Goal: Task Accomplishment & Management: Use online tool/utility

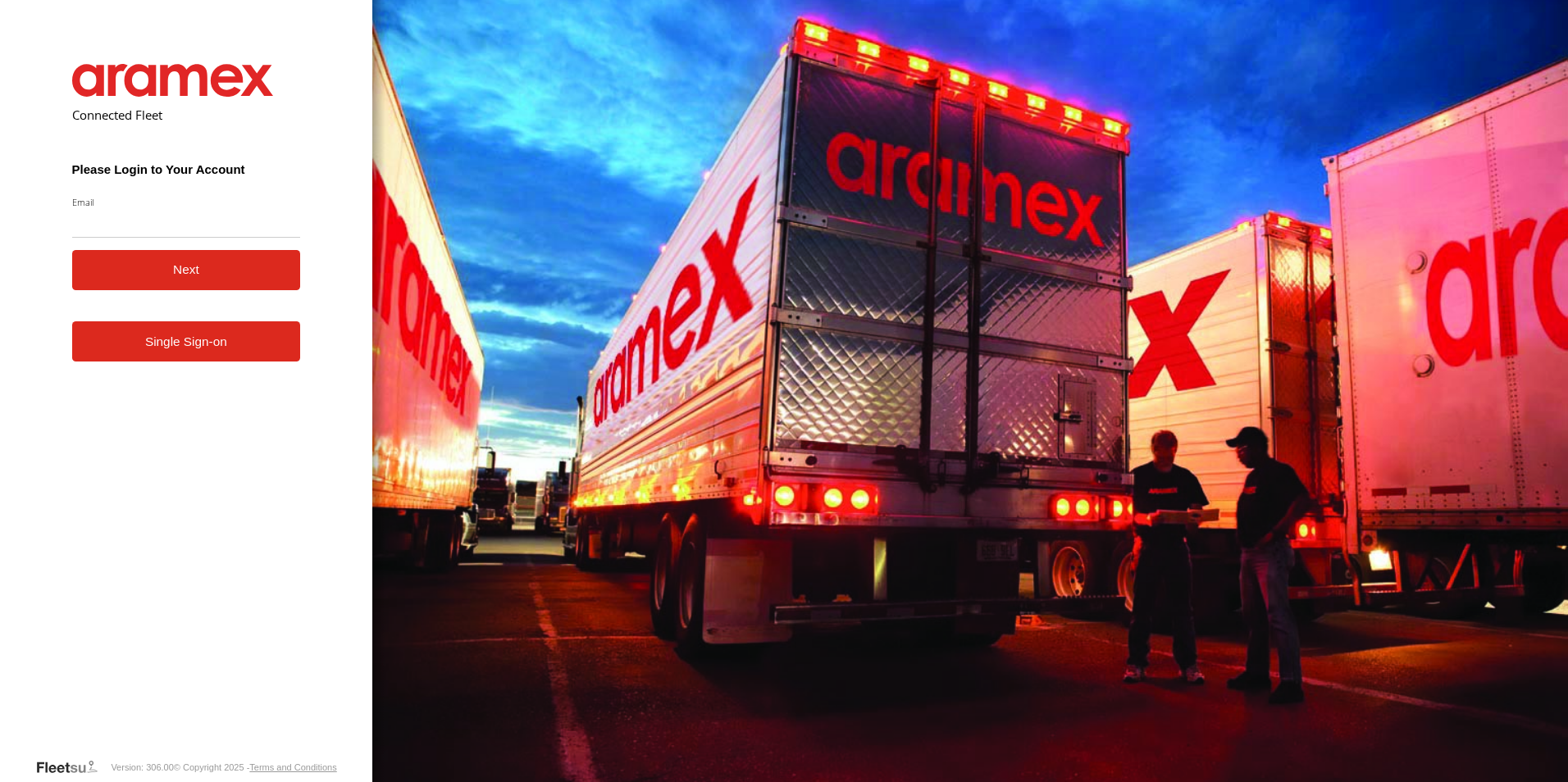
type input "**********"
click at [188, 265] on button "Next" at bounding box center [187, 270] width 229 height 41
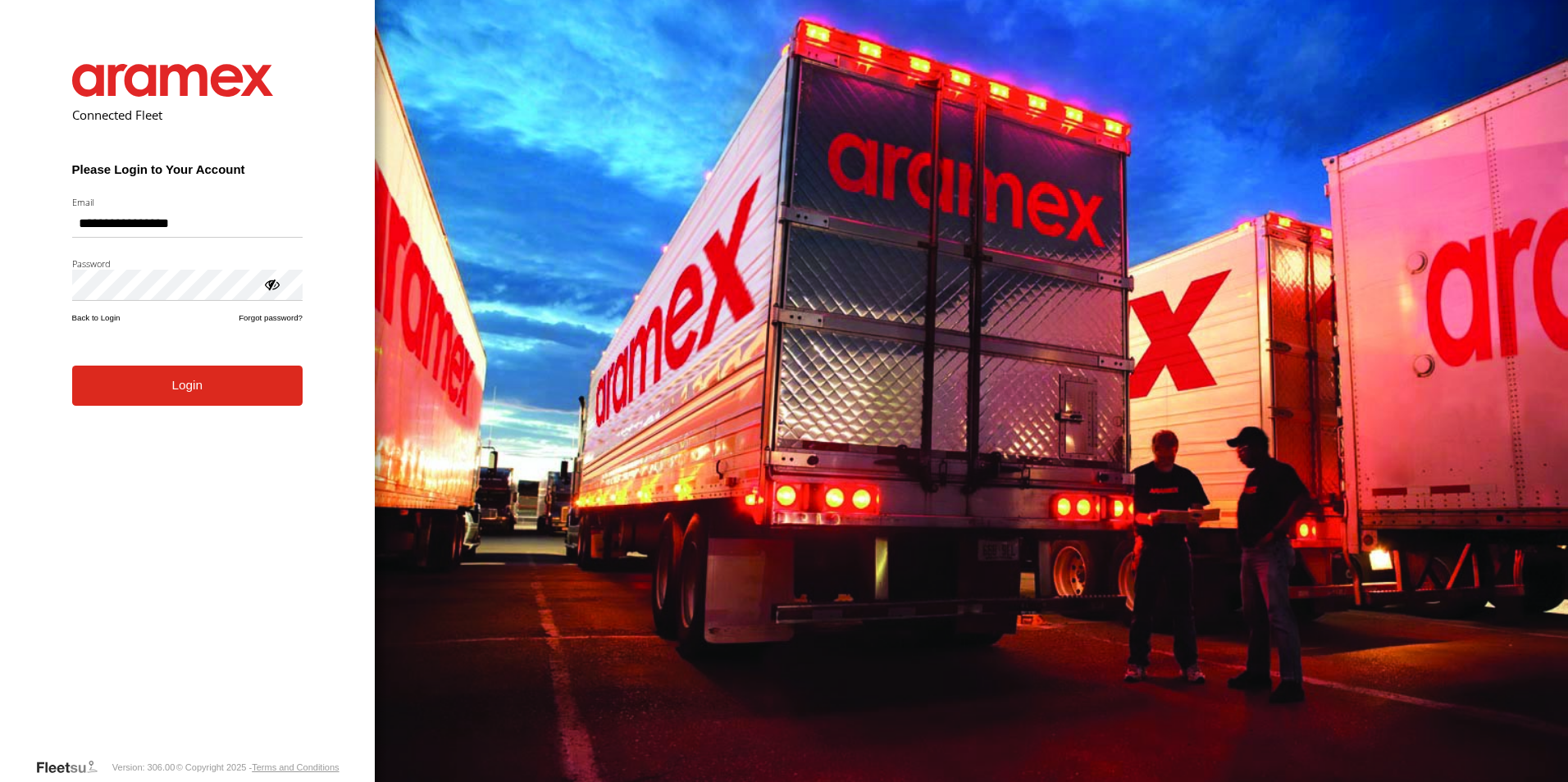
click at [178, 393] on button "Login" at bounding box center [187, 385] width 230 height 41
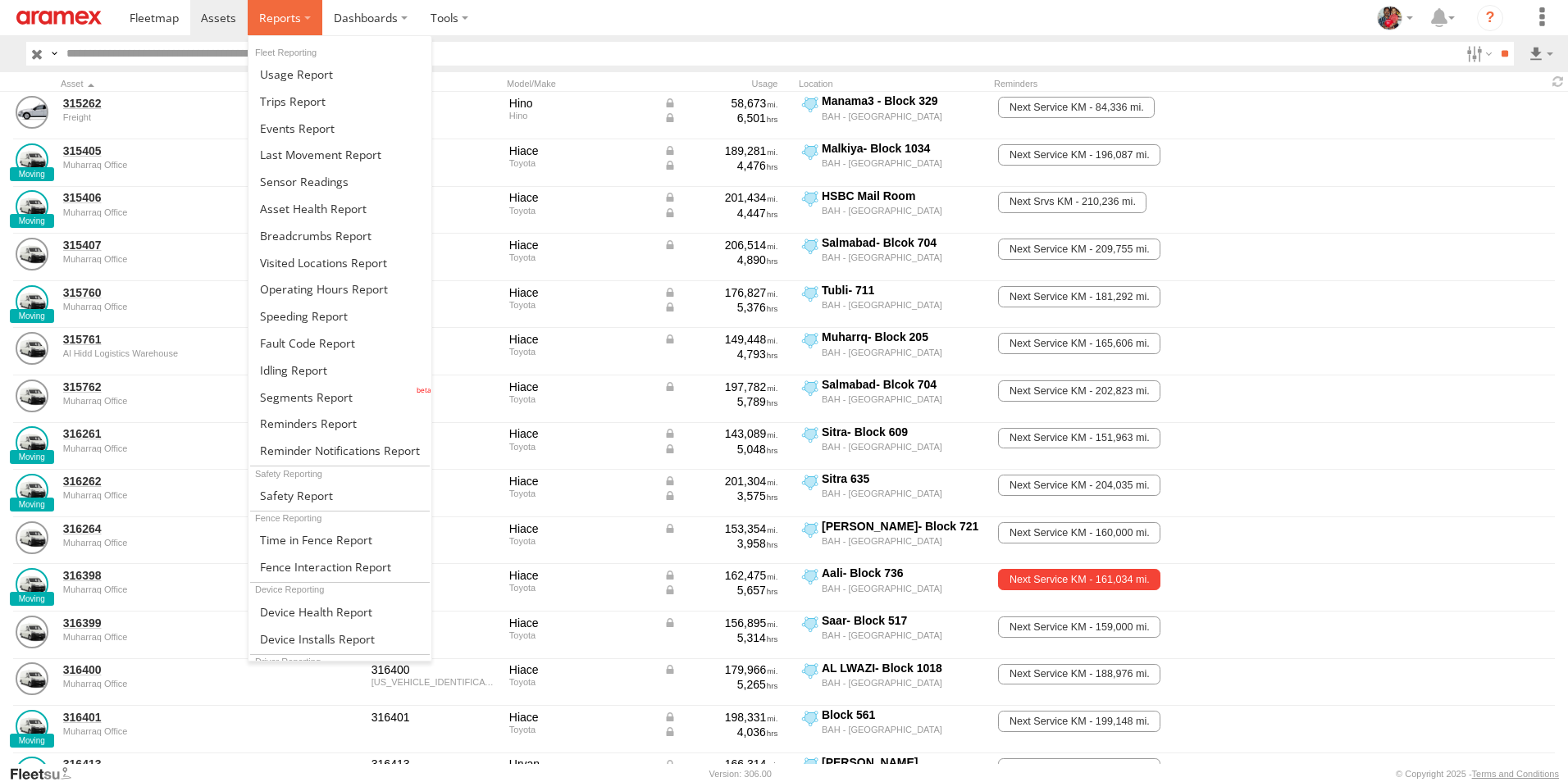
click at [268, 20] on span at bounding box center [280, 17] width 42 height 15
click at [293, 316] on span at bounding box center [303, 316] width 88 height 15
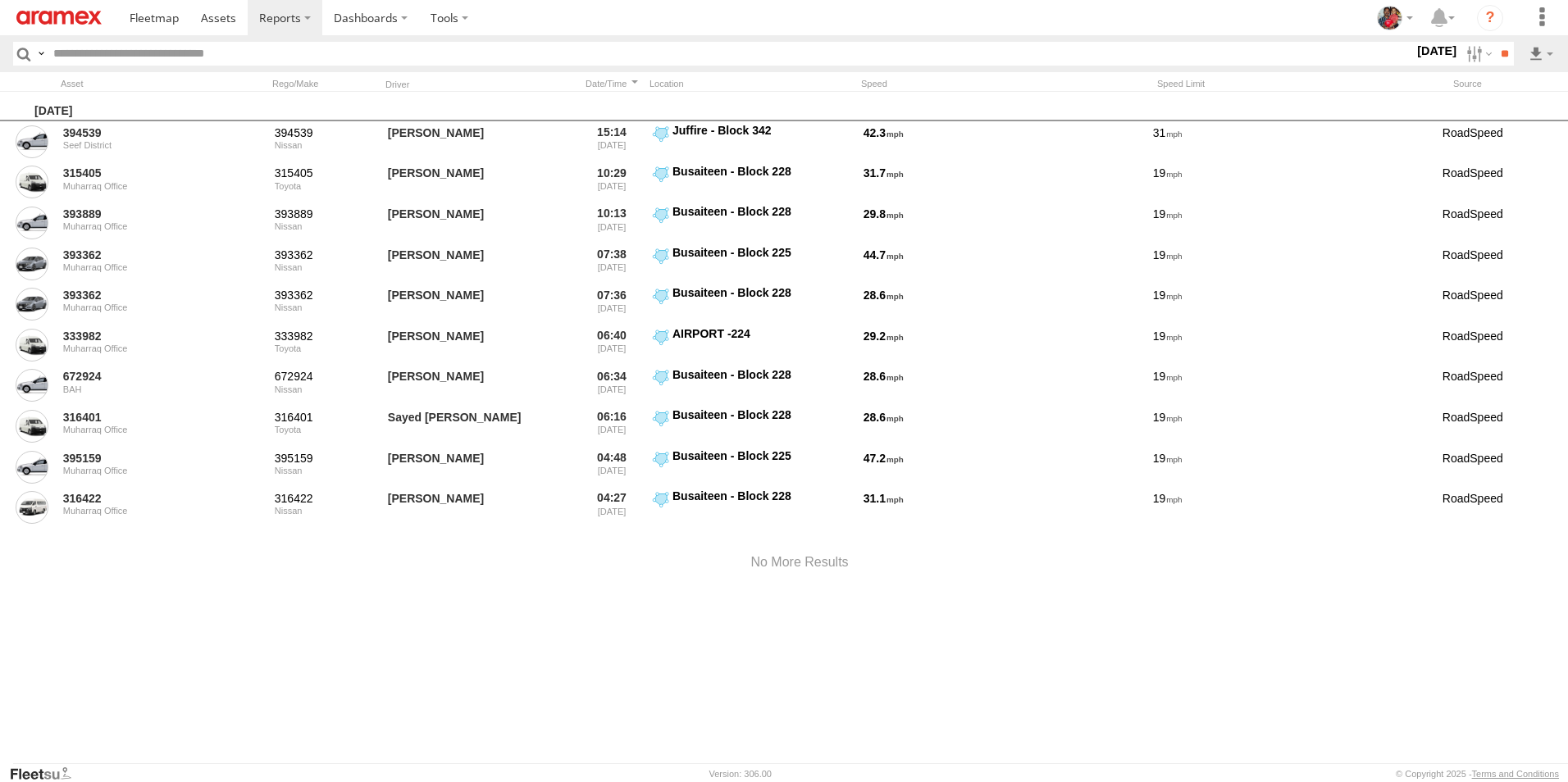
click at [1414, 51] on label "[DATE]" at bounding box center [1436, 51] width 46 height 18
click at [0, 0] on label at bounding box center [0, 0] width 0 height 0
click at [1500, 53] on input "**" at bounding box center [1504, 53] width 19 height 23
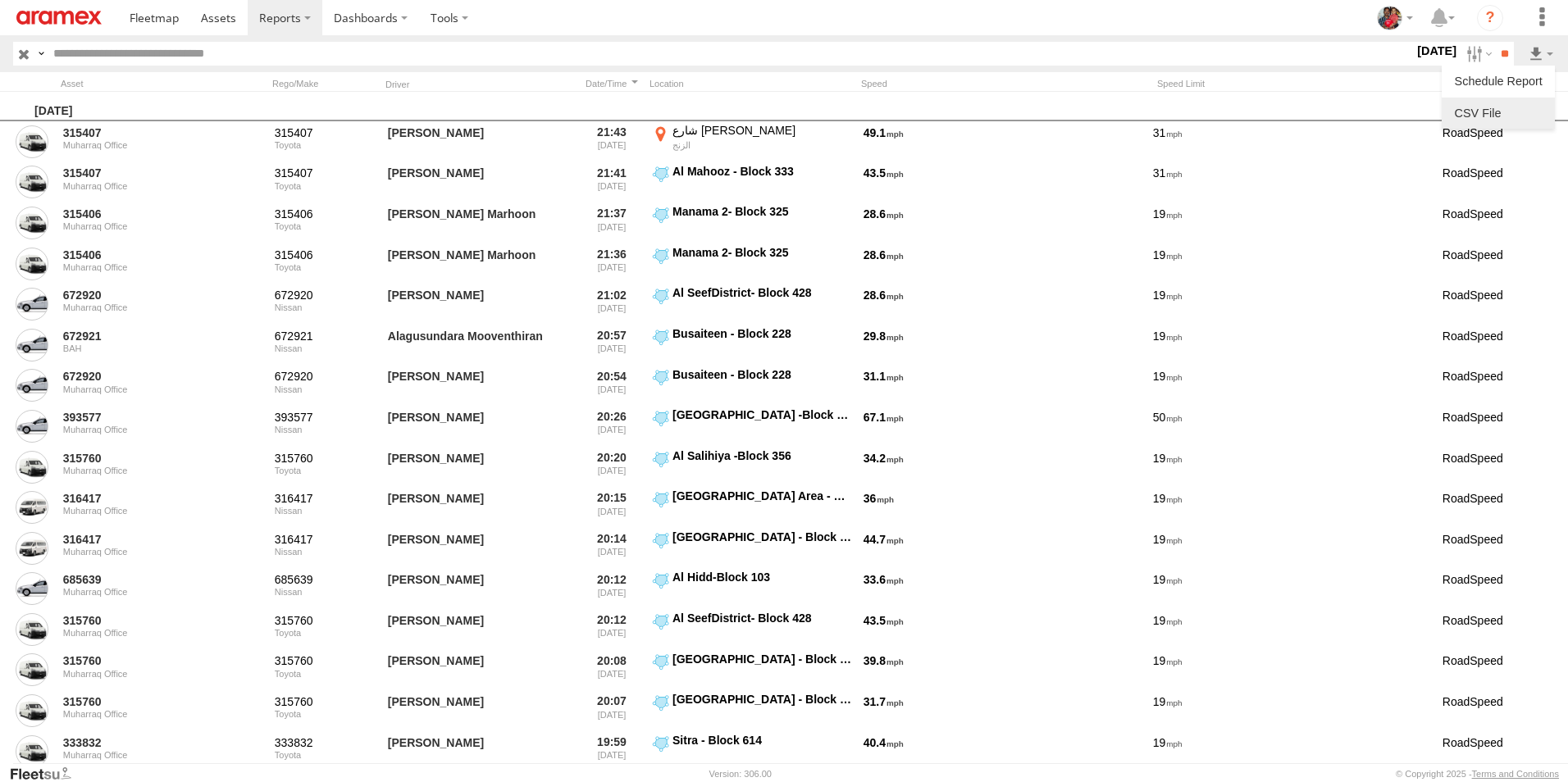
click at [1498, 115] on link at bounding box center [1498, 113] width 100 height 24
click at [1122, 18] on section at bounding box center [841, 17] width 1445 height 35
click at [1414, 49] on label "8 Jul 25" at bounding box center [1436, 51] width 46 height 18
click at [0, 0] on label at bounding box center [0, 0] width 0 height 0
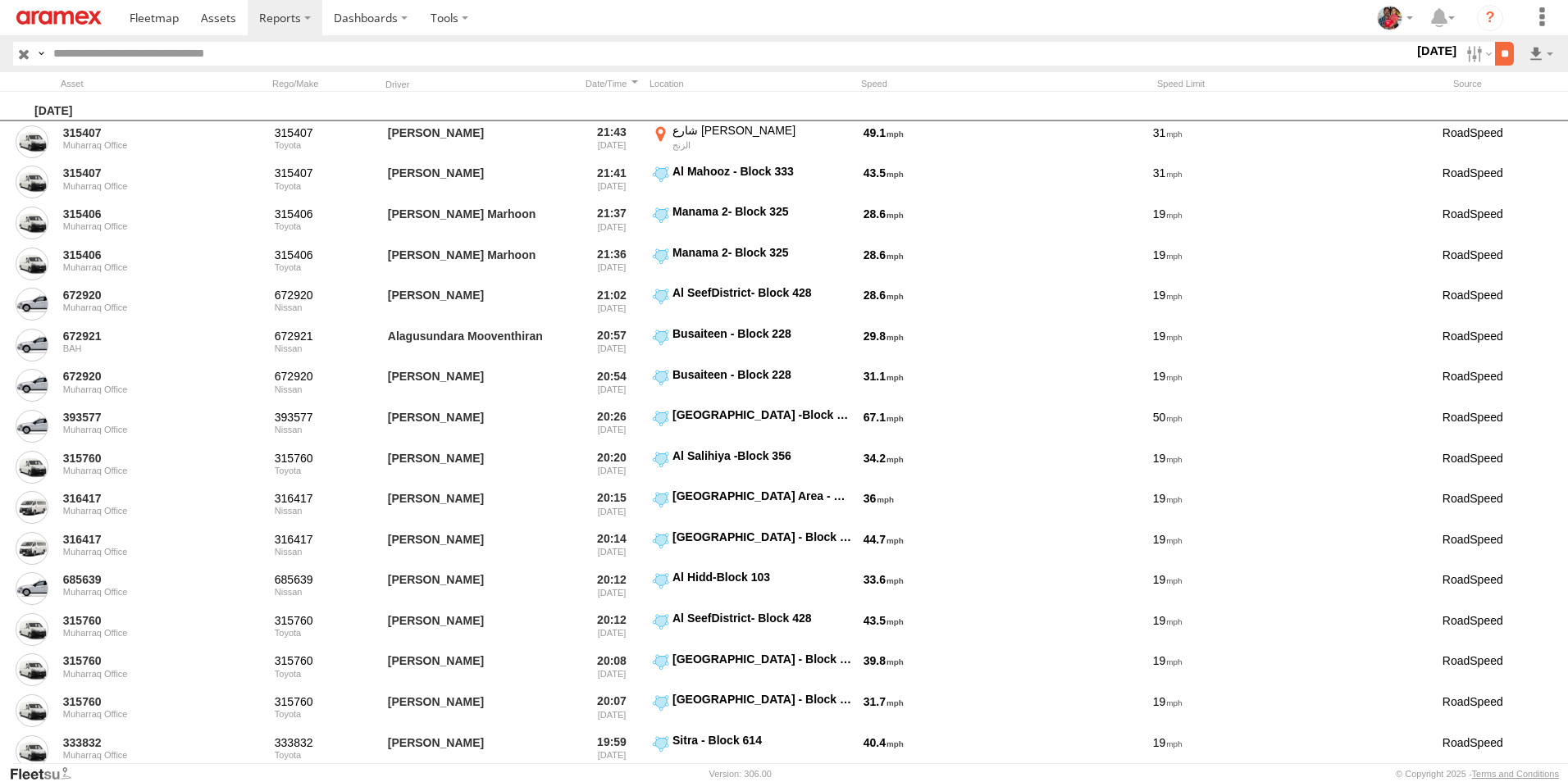
click at [1500, 50] on input "**" at bounding box center [1504, 53] width 19 height 23
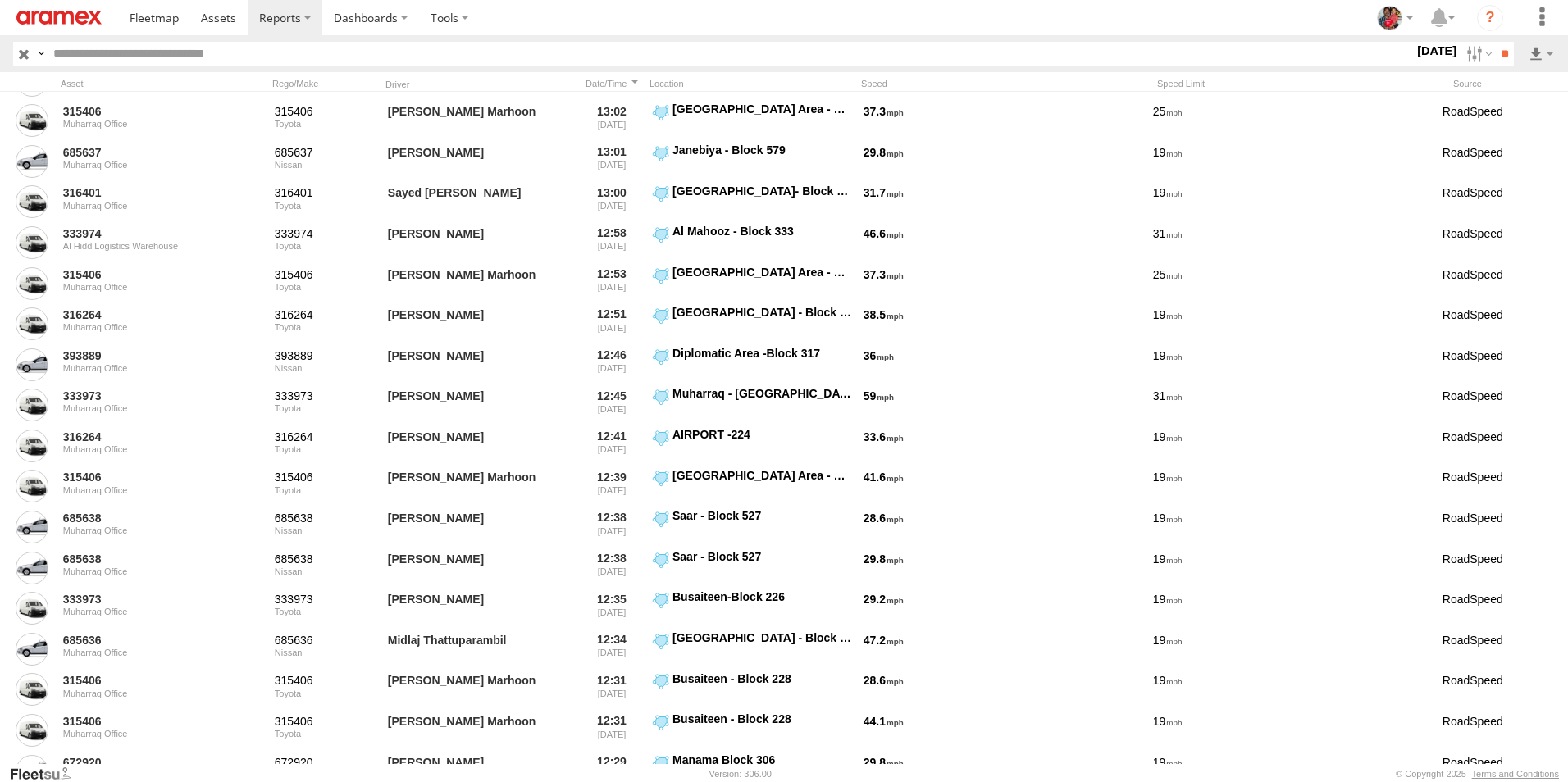
scroll to position [6722, 0]
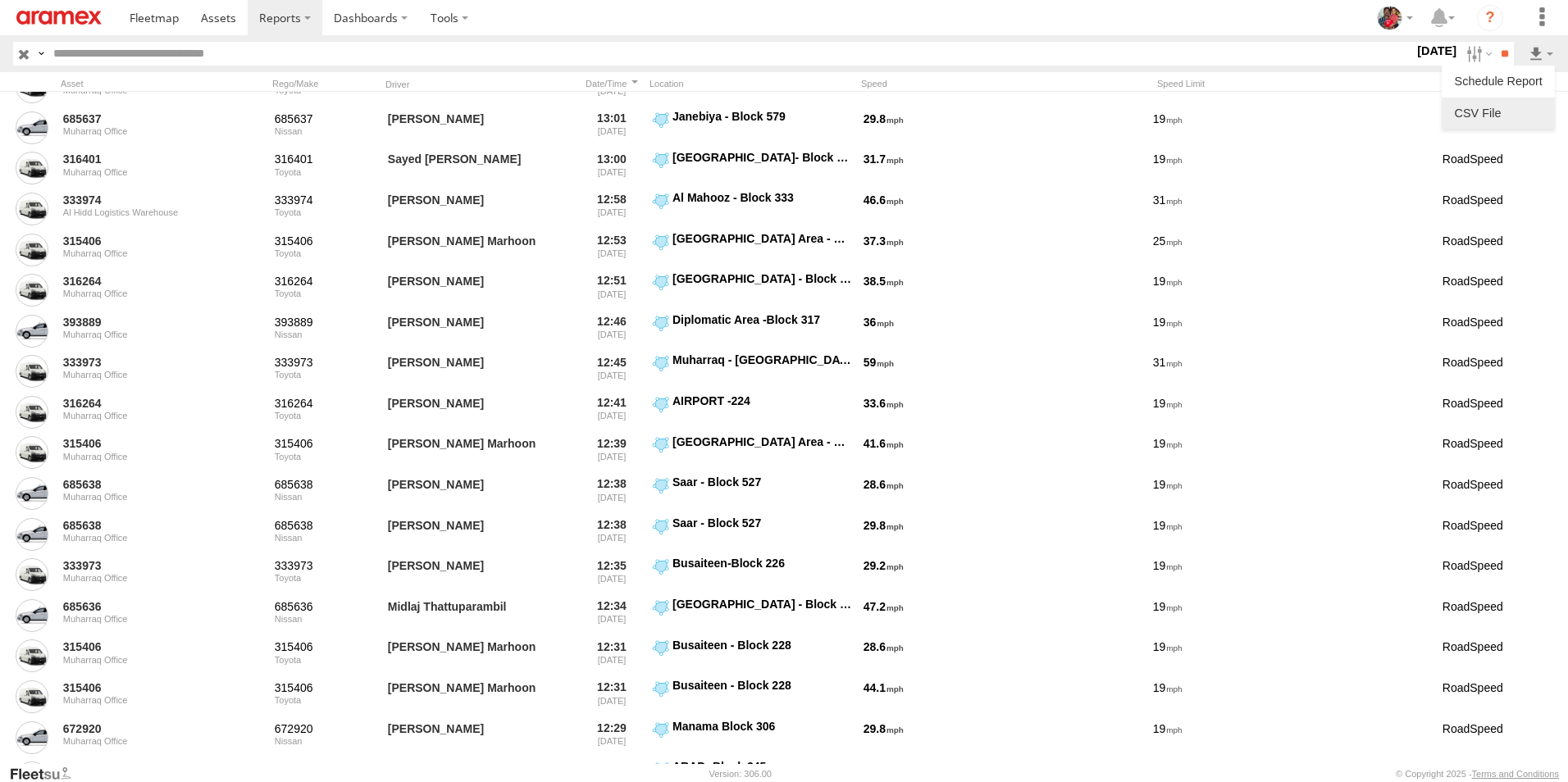
click at [1503, 110] on link at bounding box center [1498, 113] width 100 height 24
click at [1083, 18] on section at bounding box center [841, 17] width 1445 height 35
click at [217, 14] on span at bounding box center [218, 17] width 35 height 15
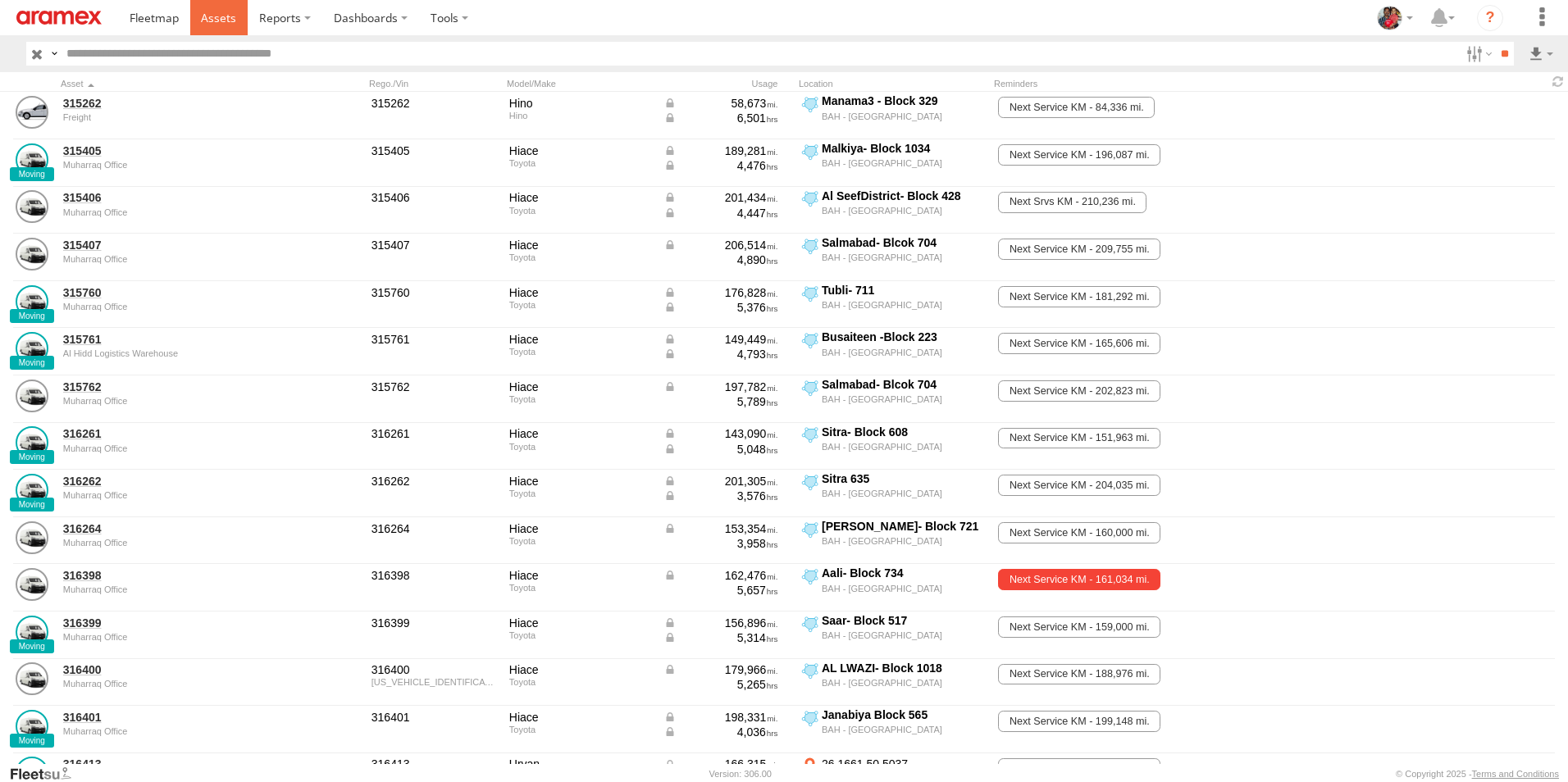
click at [213, 16] on span at bounding box center [218, 17] width 35 height 15
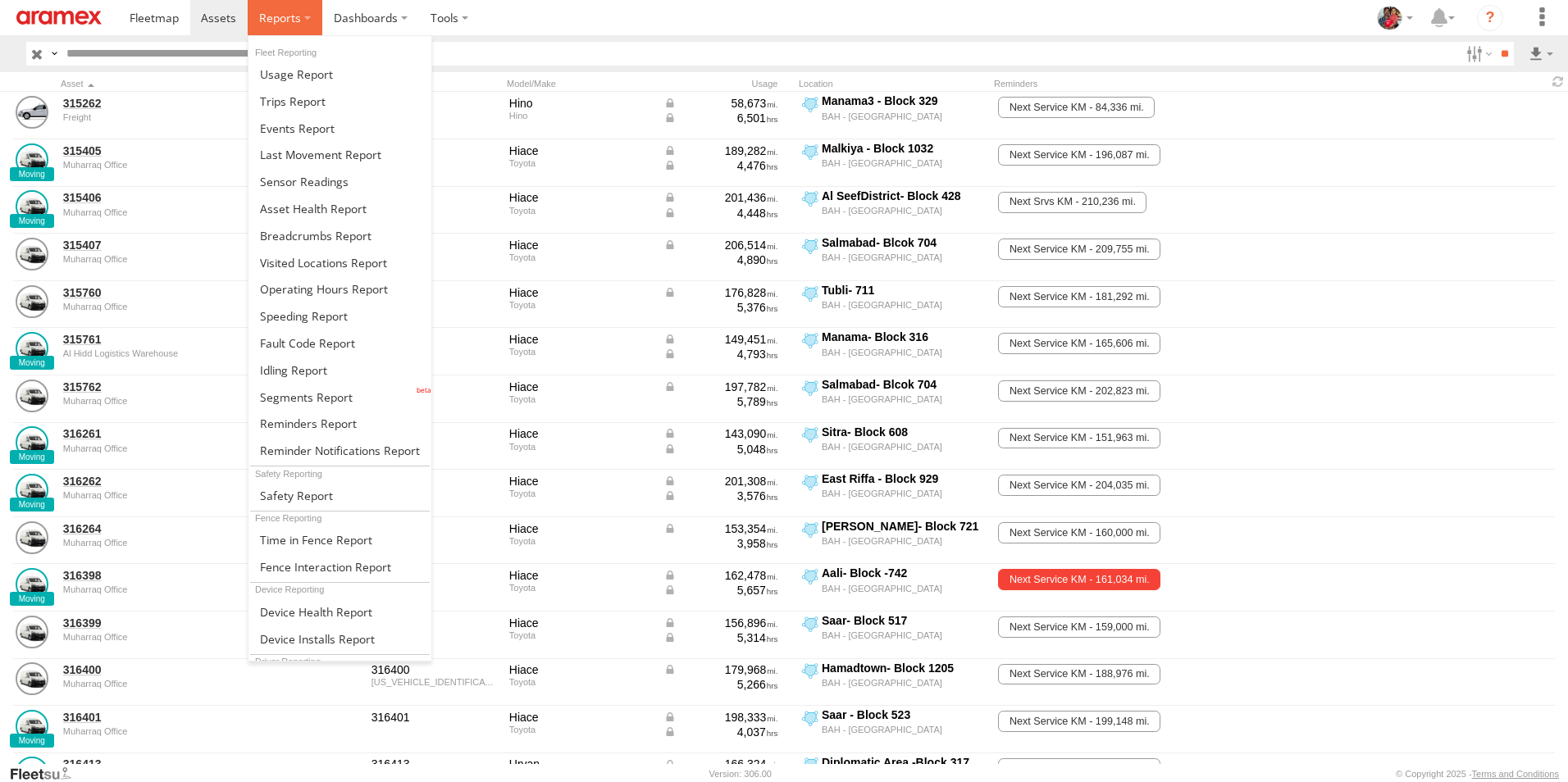
click at [283, 18] on span at bounding box center [280, 17] width 42 height 15
click at [301, 316] on span at bounding box center [303, 316] width 88 height 15
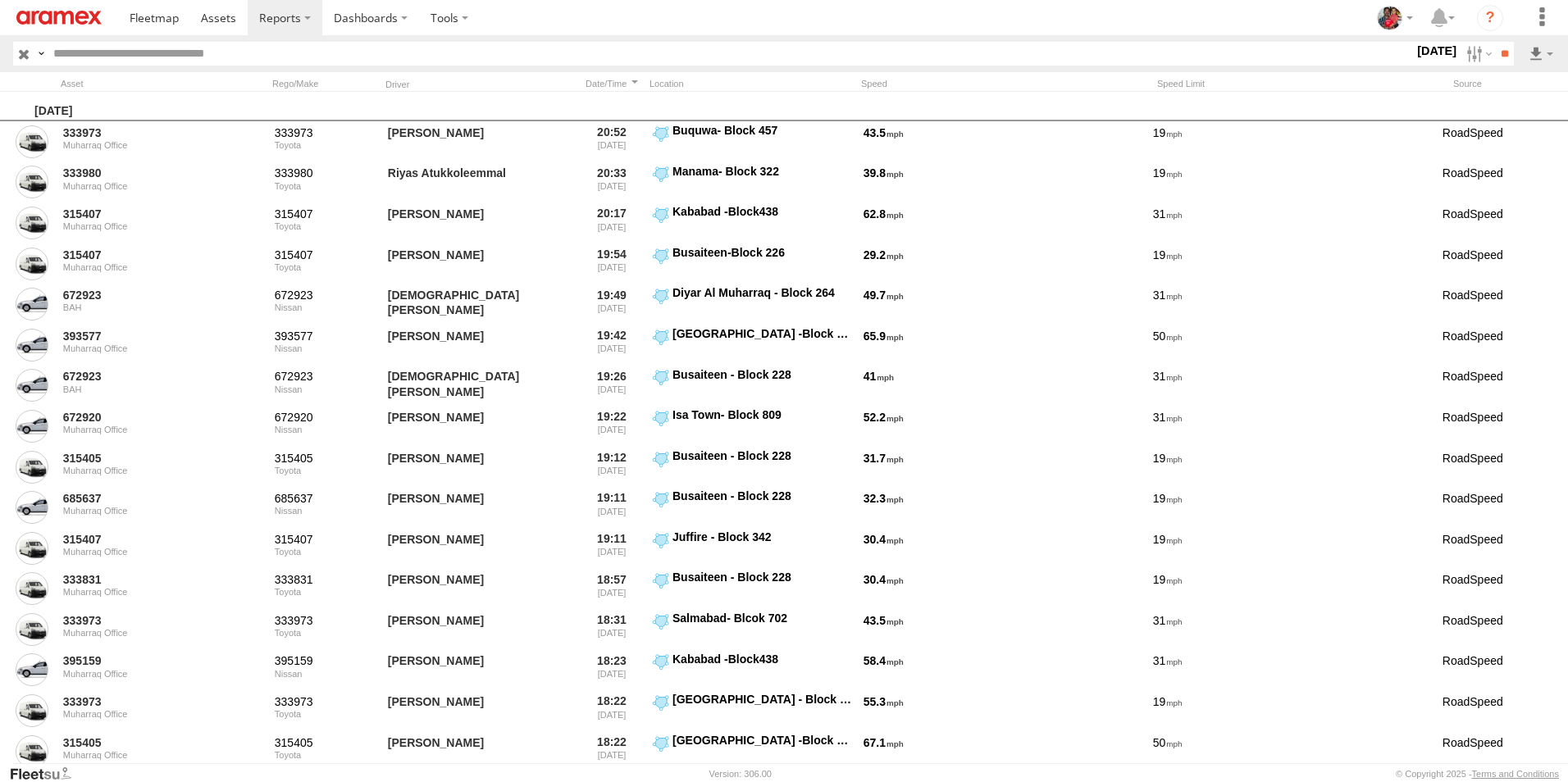
click at [1414, 50] on label "24 Jul 25" at bounding box center [1436, 51] width 46 height 18
click at [0, 0] on label at bounding box center [0, 0] width 0 height 0
click at [1500, 53] on input "**" at bounding box center [1504, 53] width 19 height 23
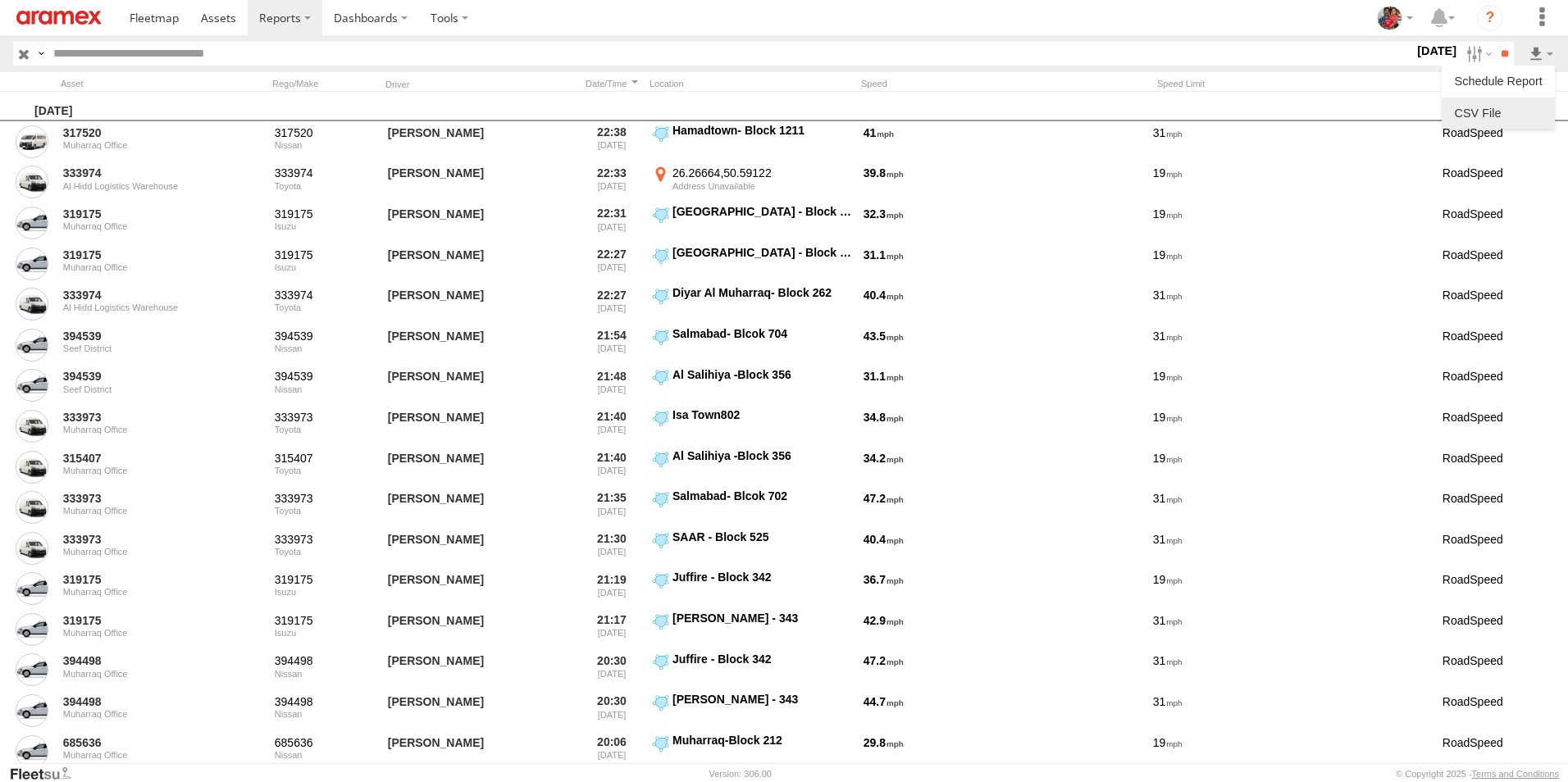
click at [1501, 109] on link at bounding box center [1498, 113] width 100 height 24
click at [1038, 17] on section at bounding box center [841, 17] width 1445 height 35
click at [1414, 50] on label "30 Jun 25" at bounding box center [1436, 51] width 46 height 18
click at [0, 0] on label at bounding box center [0, 0] width 0 height 0
click at [1497, 52] on input "**" at bounding box center [1504, 53] width 19 height 23
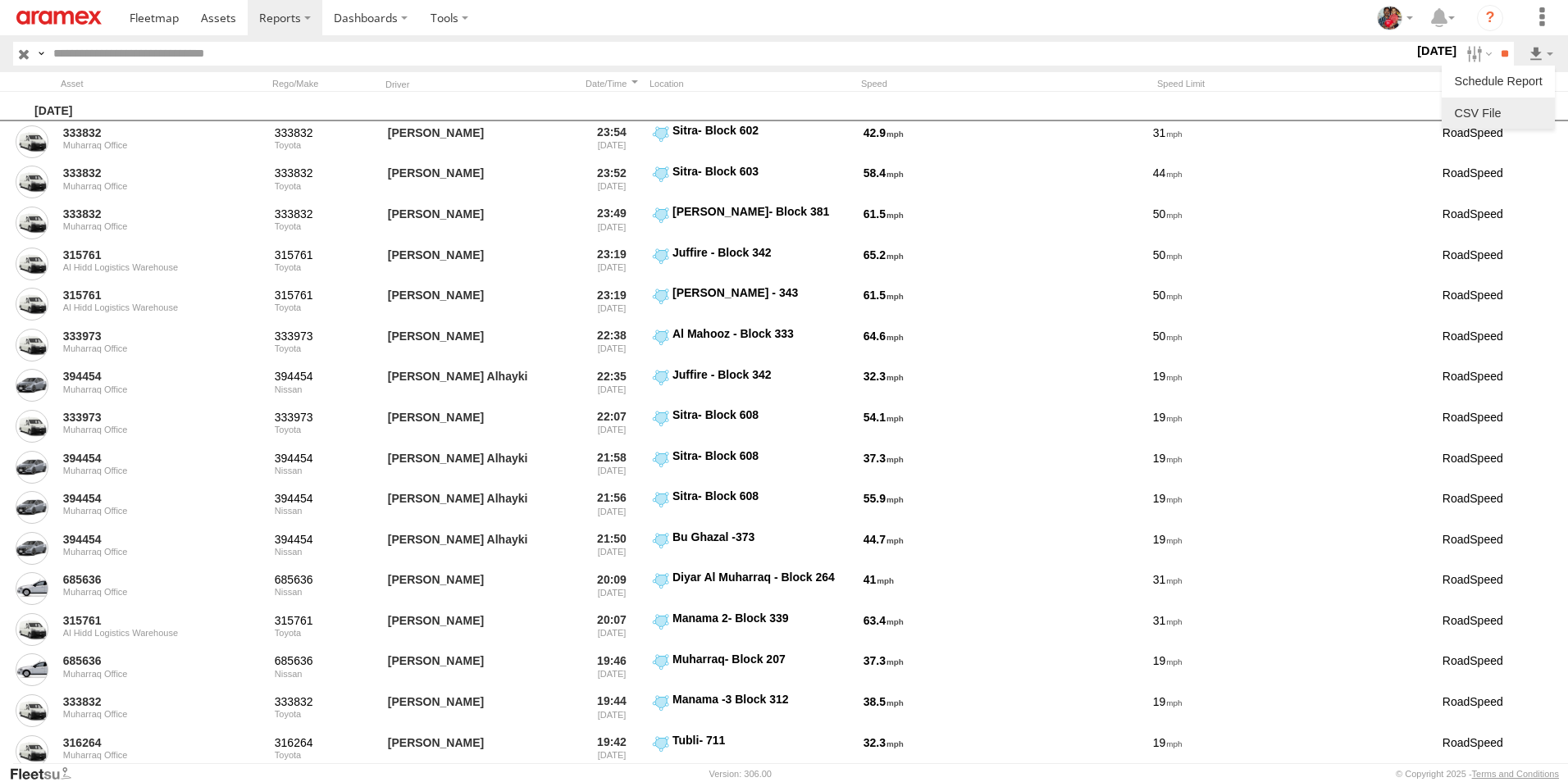
click at [1512, 114] on link at bounding box center [1498, 113] width 100 height 24
click at [927, 14] on section at bounding box center [841, 17] width 1445 height 35
click at [1414, 48] on label "17 Jun 25" at bounding box center [1436, 51] width 46 height 18
click at [0, 0] on label at bounding box center [0, 0] width 0 height 0
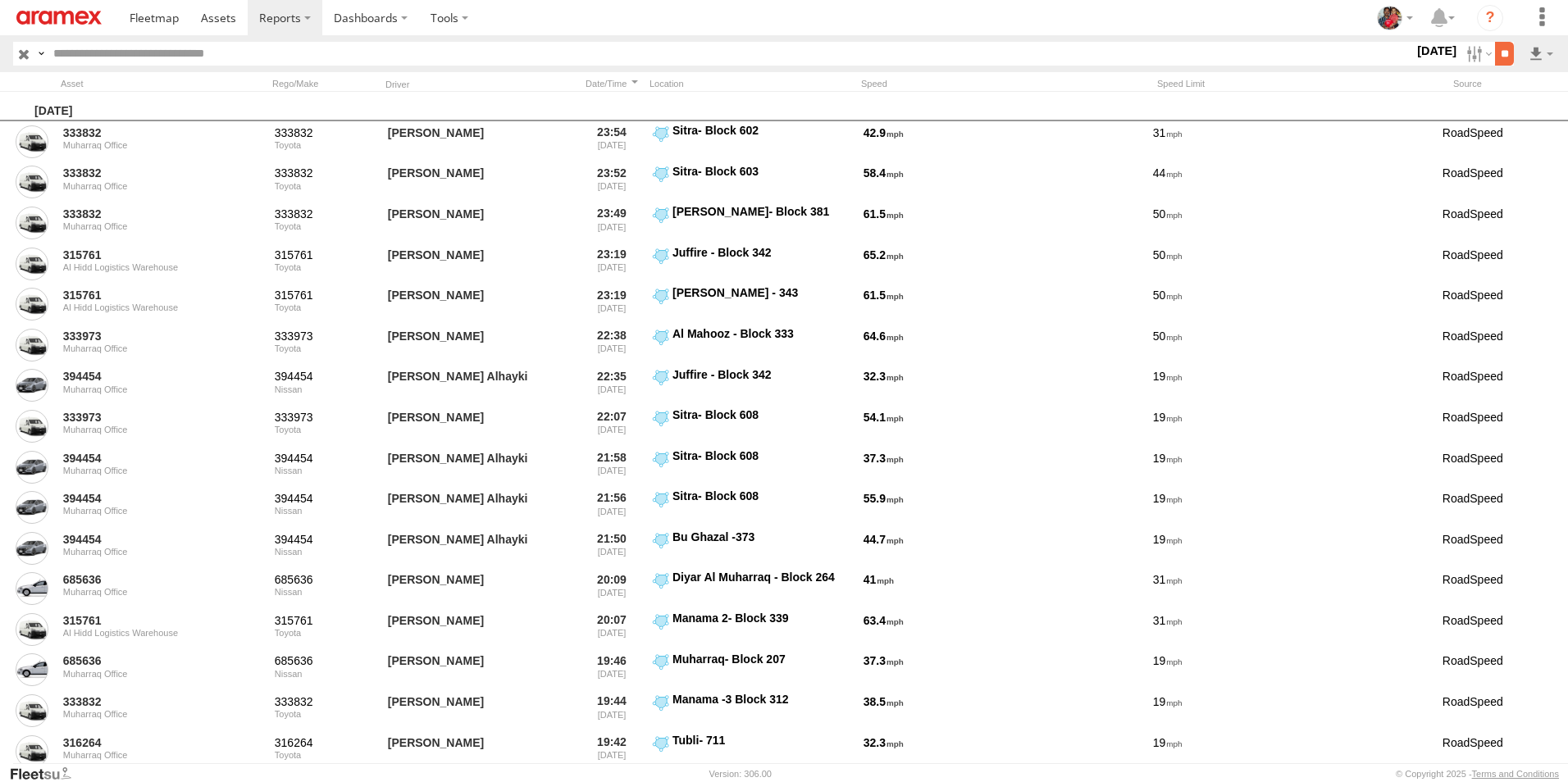
click at [1496, 51] on input "**" at bounding box center [1504, 53] width 19 height 23
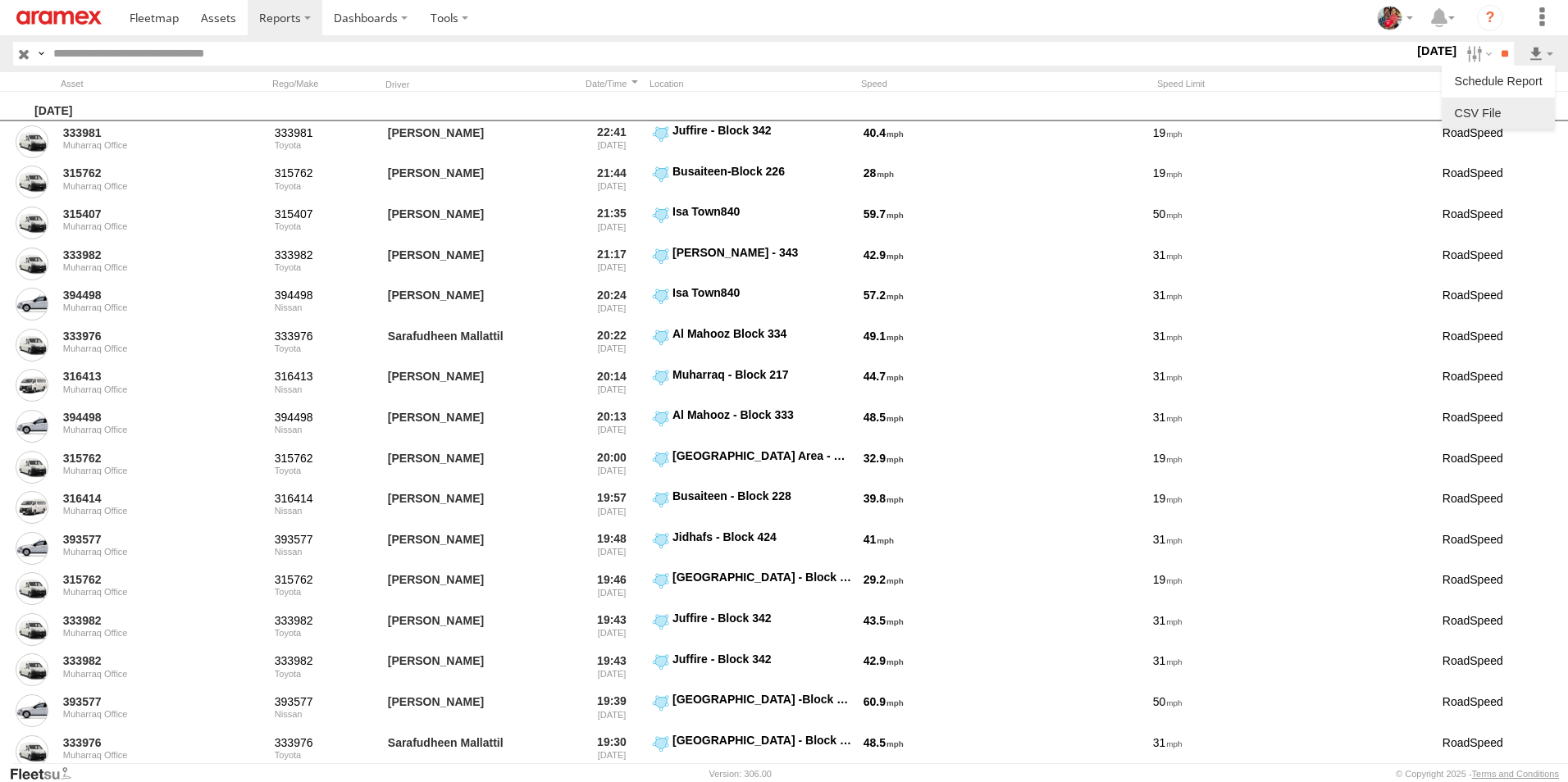
click at [1487, 111] on link at bounding box center [1498, 113] width 100 height 24
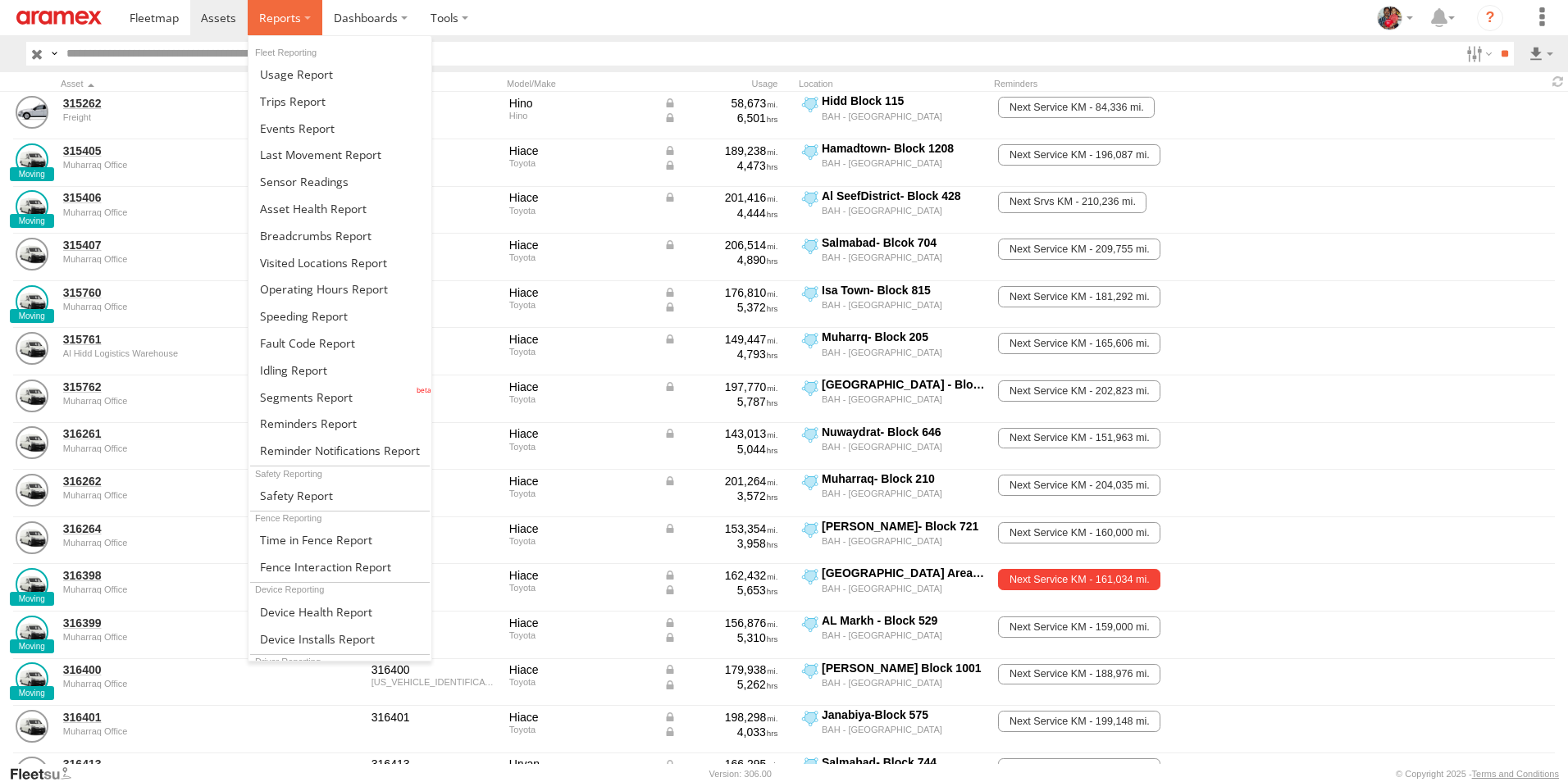
click at [272, 13] on span at bounding box center [280, 17] width 42 height 15
click at [292, 317] on span at bounding box center [303, 316] width 88 height 15
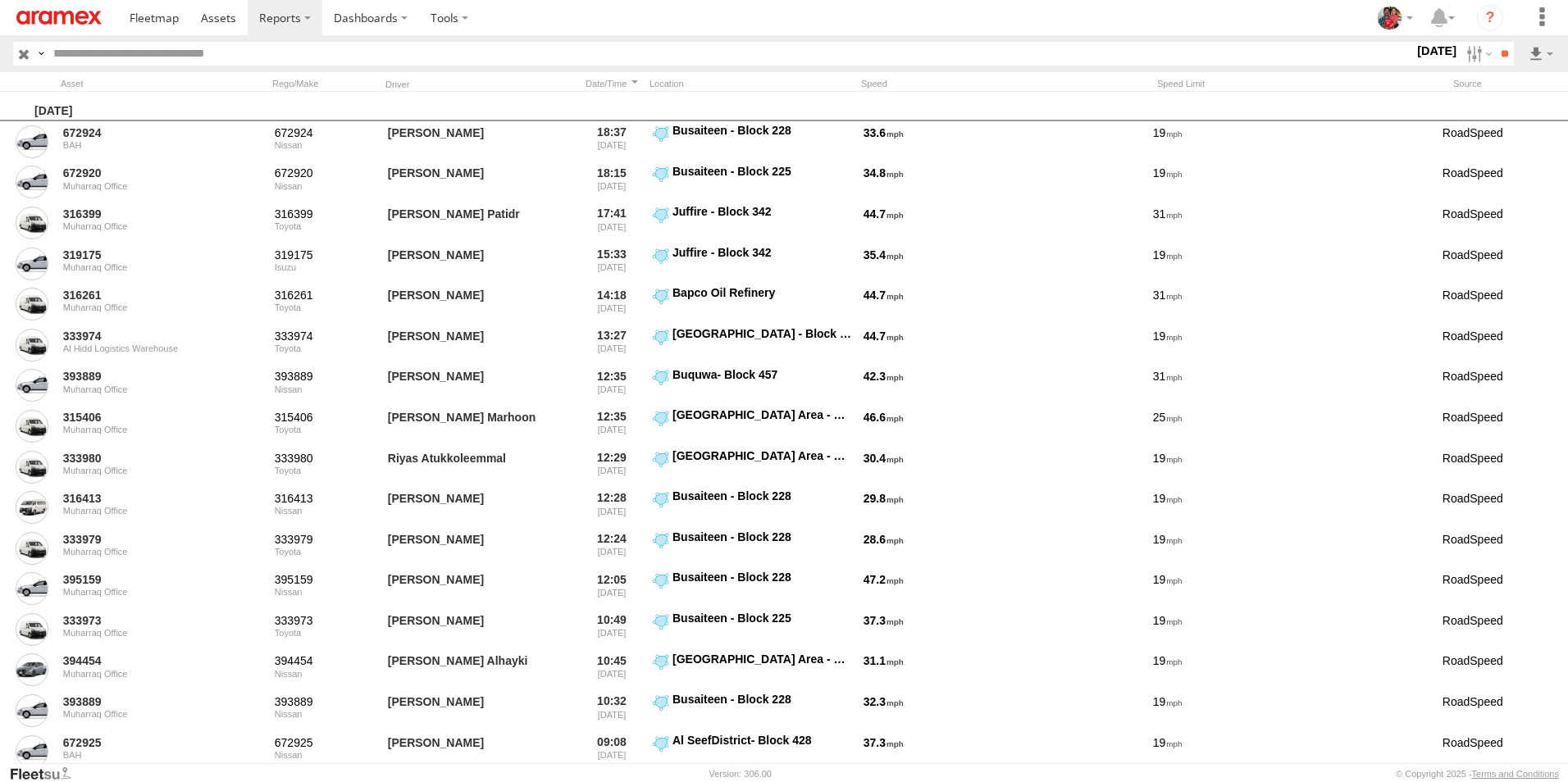
click at [1414, 50] on label "[DATE]" at bounding box center [1436, 51] width 46 height 18
click at [0, 0] on label at bounding box center [0, 0] width 0 height 0
click at [1502, 50] on input "**" at bounding box center [1504, 53] width 19 height 23
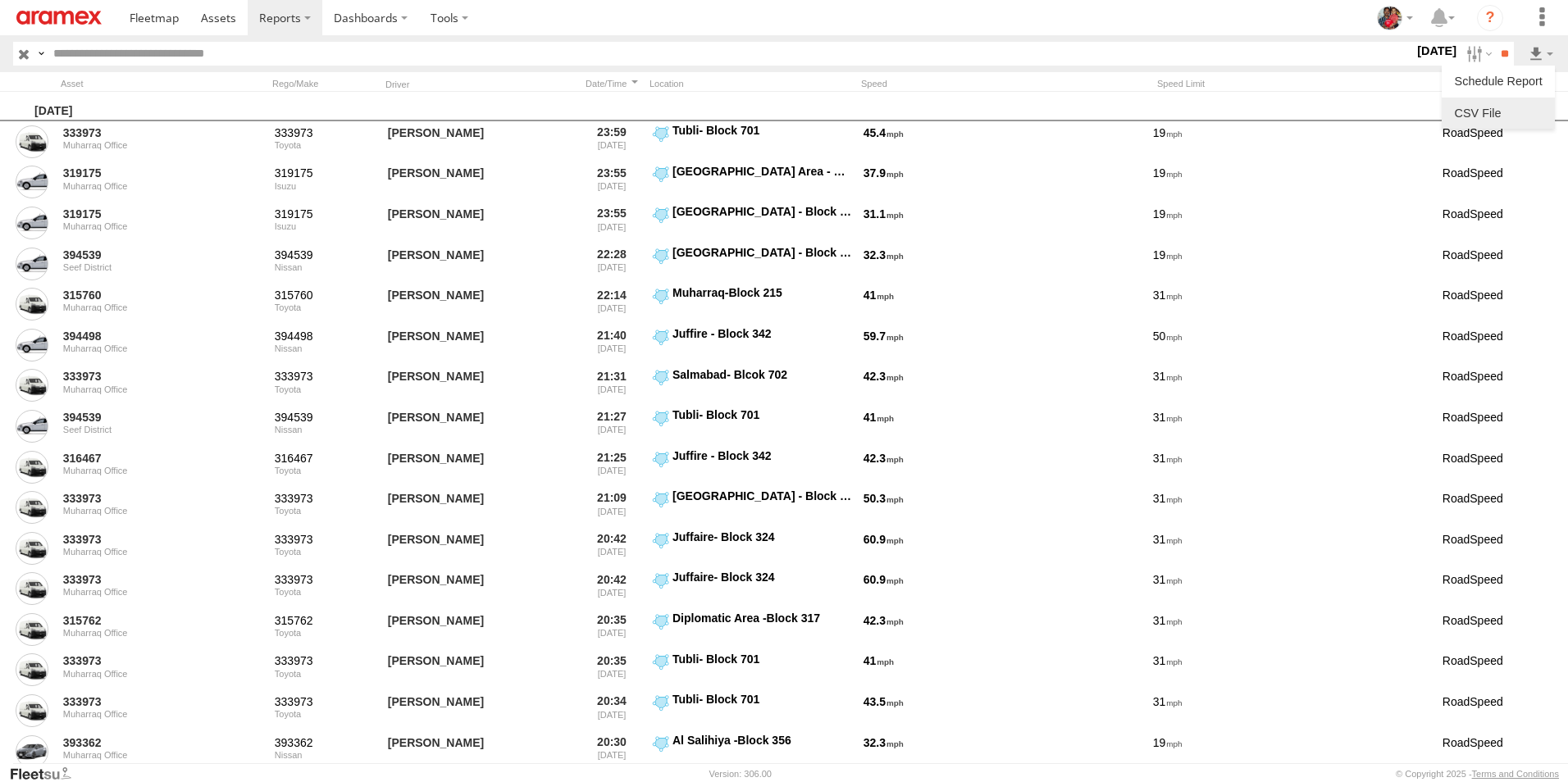
click at [1499, 112] on link at bounding box center [1498, 113] width 100 height 24
click at [1145, 23] on section at bounding box center [841, 17] width 1445 height 35
click at [1414, 48] on label "3 Jul 25" at bounding box center [1436, 51] width 46 height 18
click at [0, 0] on label at bounding box center [0, 0] width 0 height 0
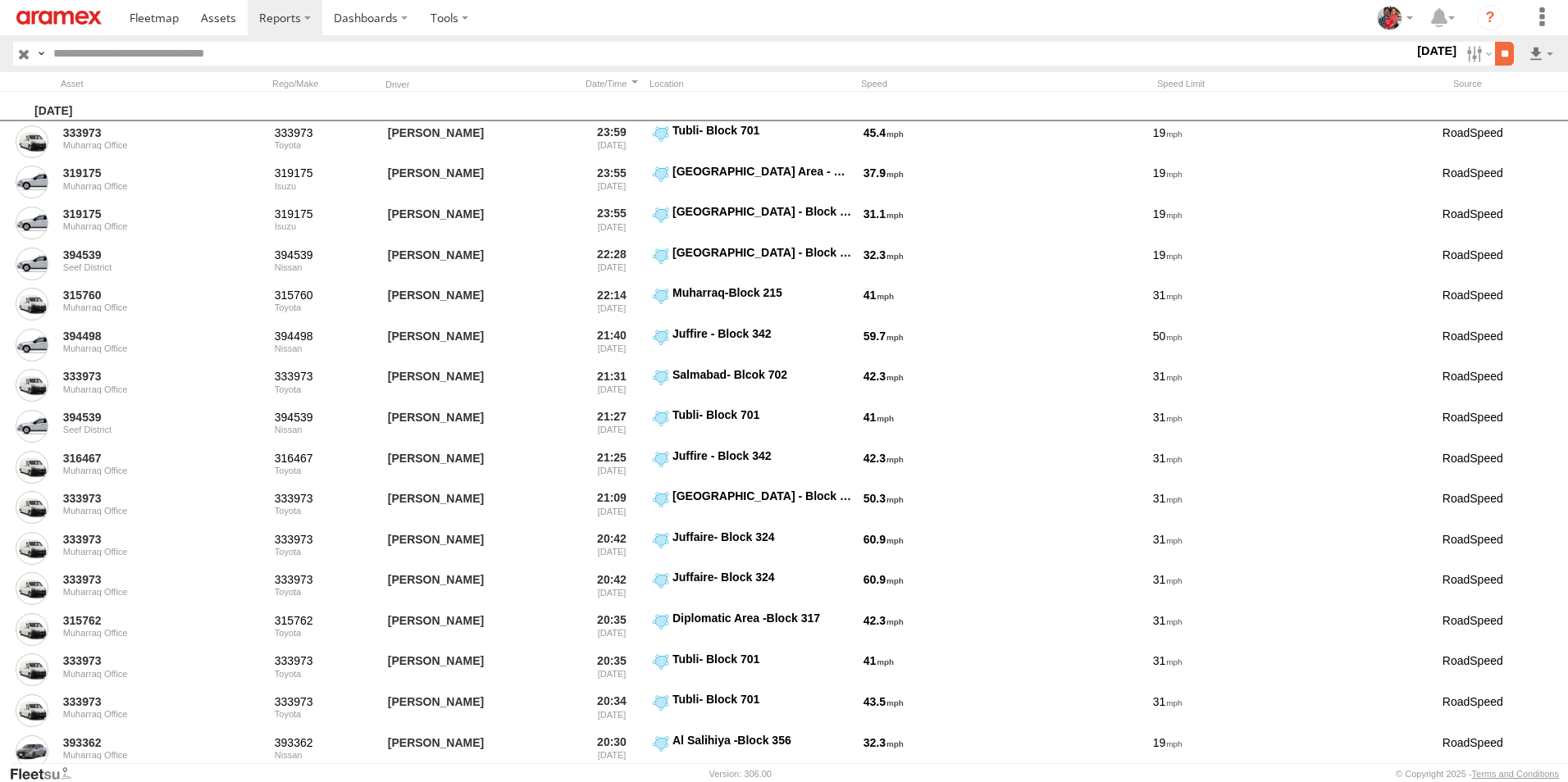
click at [1498, 54] on input "**" at bounding box center [1504, 53] width 19 height 23
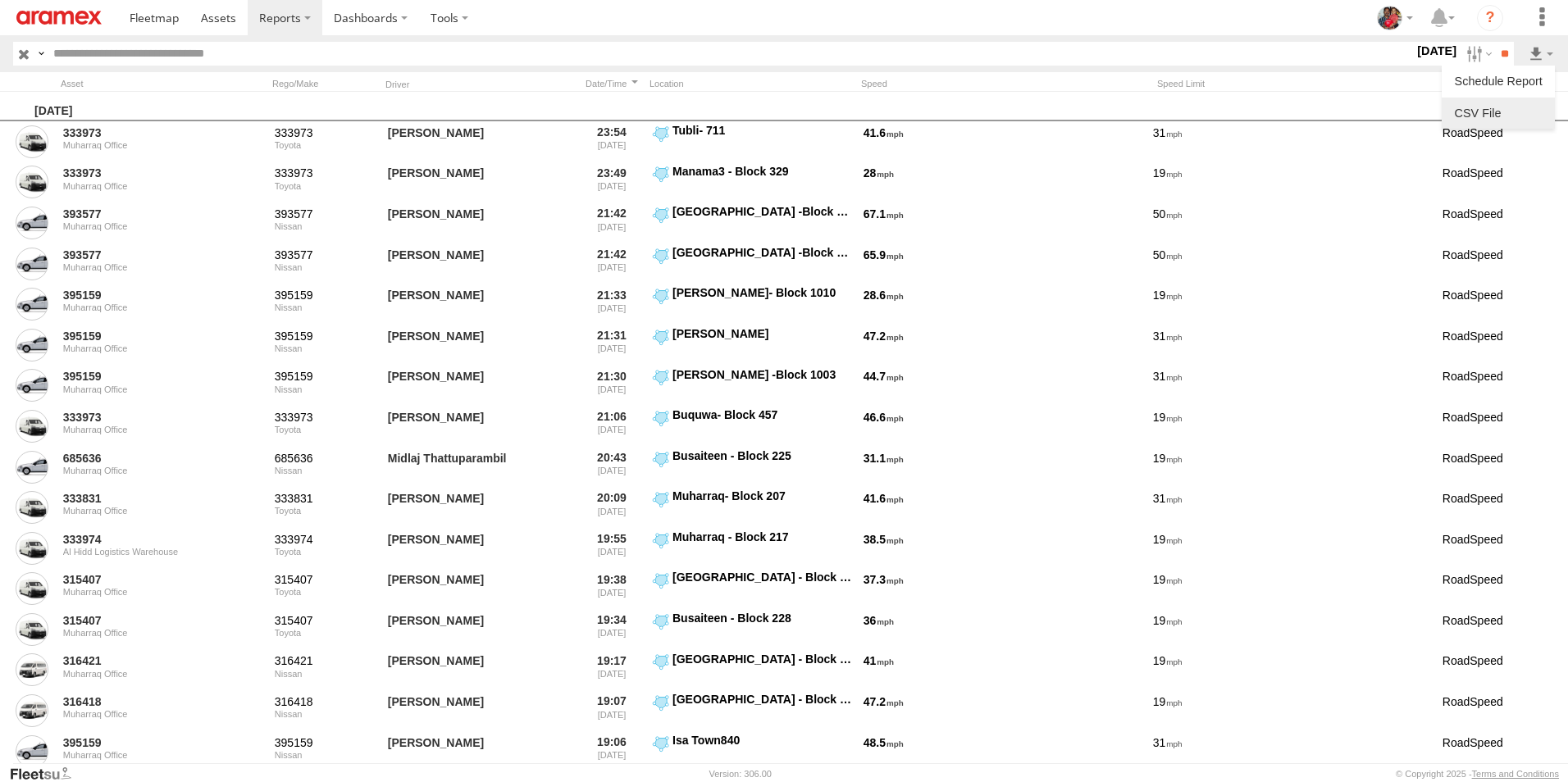
click at [1499, 122] on link at bounding box center [1498, 113] width 100 height 24
click at [1010, 9] on section at bounding box center [841, 17] width 1445 height 35
click at [1414, 52] on label "17 Jul 25" at bounding box center [1436, 51] width 46 height 18
click at [0, 0] on label at bounding box center [0, 0] width 0 height 0
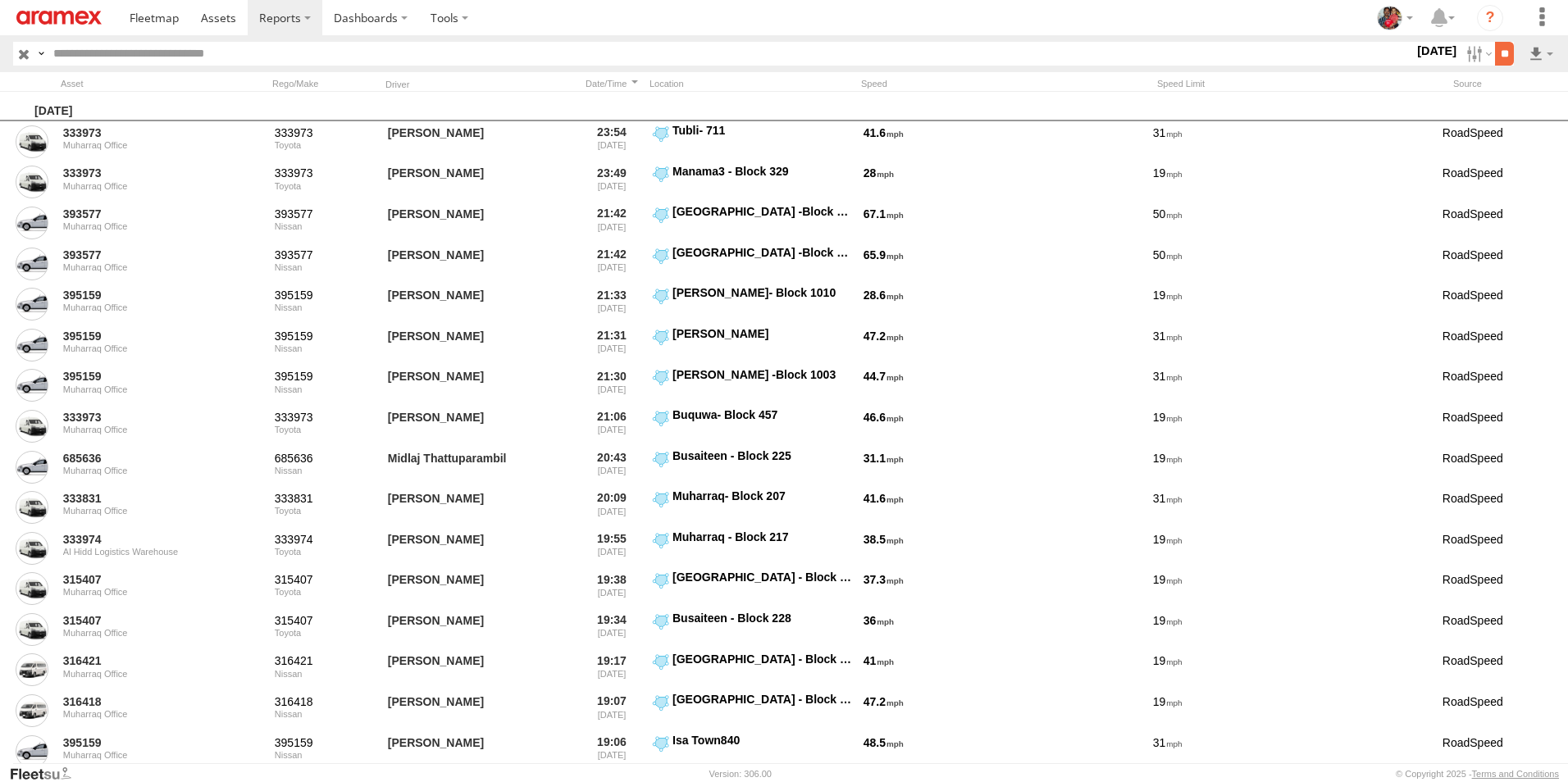
click at [1499, 51] on input "**" at bounding box center [1504, 53] width 19 height 23
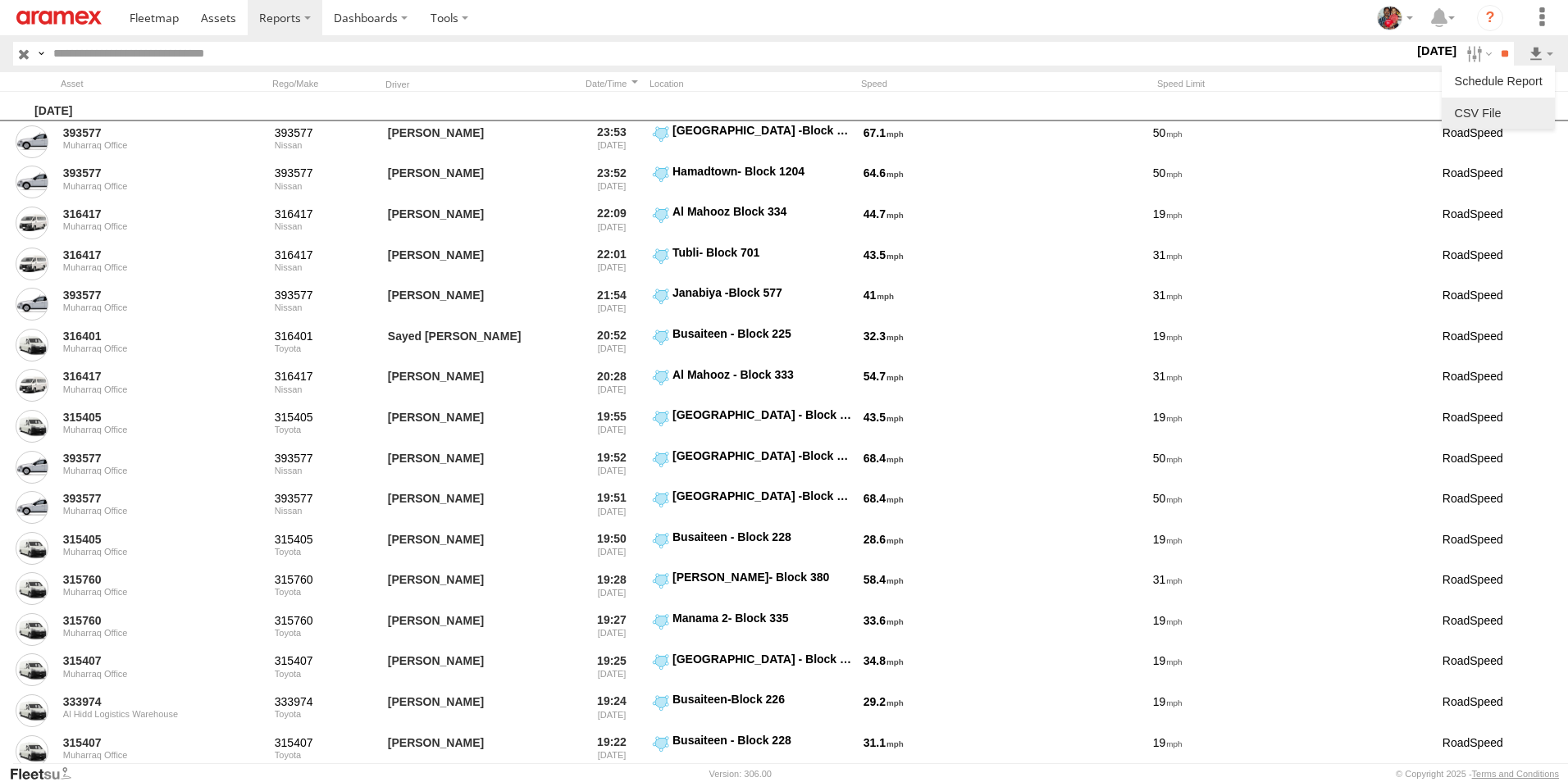
click at [1495, 107] on link at bounding box center [1498, 113] width 100 height 24
click at [1106, 17] on section at bounding box center [841, 17] width 1445 height 35
click at [217, 21] on span at bounding box center [218, 17] width 35 height 15
